Goal: Task Accomplishment & Management: Complete application form

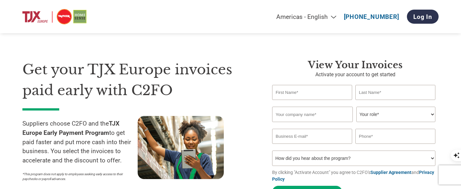
type input "Philippa"
type input "Thackeray"
type input "PAPER [GEOGRAPHIC_DATA]"
type input "[EMAIL_ADDRESS][DOMAIN_NAME]"
type input "07968122993"
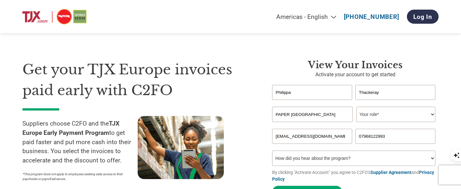
drag, startPoint x: 327, startPoint y: 117, endPoint x: 269, endPoint y: 116, distance: 58.6
click at [269, 116] on div "View Your Invoices Activate your account to get started [PERSON_NAME] Invalid f…" at bounding box center [350, 130] width 176 height 142
type input "Sunshine Diaries Ltd"
click at [266, 48] on div "Get your TJX Europe invoices paid early with C2FO Suppliers choose C2FO and the…" at bounding box center [230, 118] width 416 height 168
click at [380, 114] on select "Your role* CFO Controller Credit Manager Finance Director Treasurer CEO Preside…" at bounding box center [395, 114] width 79 height 15
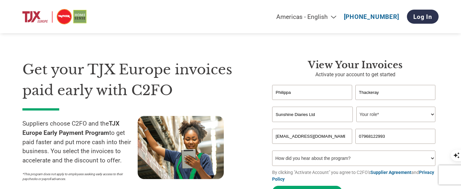
select select "CEO"
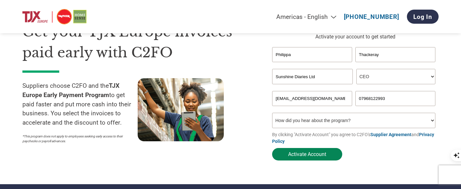
scroll to position [44, 0]
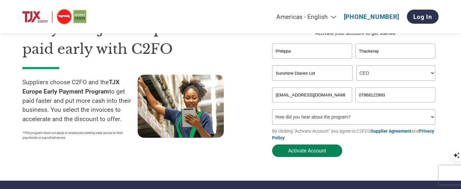
click at [303, 156] on button "Activate Account" at bounding box center [307, 150] width 70 height 12
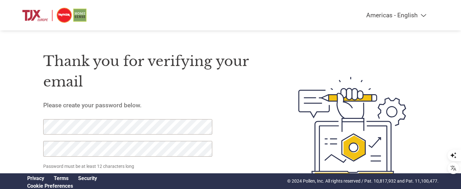
click at [43, 125] on div "Thank you for verifying your email Please create your password below. Password …" at bounding box center [230, 127] width 416 height 170
click at [262, 148] on div "Thank you for verifying your email Please create your password below. Password …" at bounding box center [155, 127] width 225 height 170
click at [29, 121] on div "Thank you for verifying your email Please create your password below. Password …" at bounding box center [230, 127] width 416 height 170
click at [22, 149] on div "Thank you for verifying your email Please create your password below. Password …" at bounding box center [230, 127] width 416 height 170
click at [19, 123] on div "Americas - English Américas - Español Américas - Português Amériques - Français…" at bounding box center [230, 101] width 461 height 202
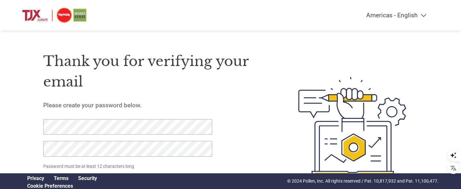
click input "Set Password" at bounding box center [74, 183] width 63 height 12
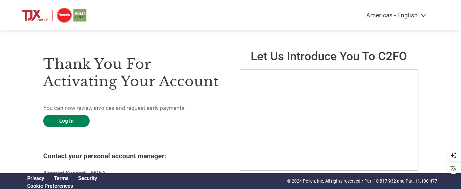
click at [72, 116] on link "Log In" at bounding box center [66, 121] width 46 height 12
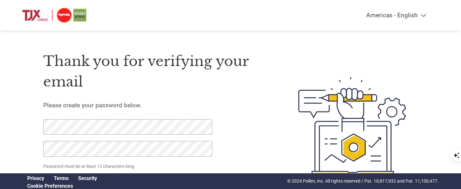
click at [289, 132] on img at bounding box center [352, 127] width 131 height 170
